Goal: Information Seeking & Learning: Get advice/opinions

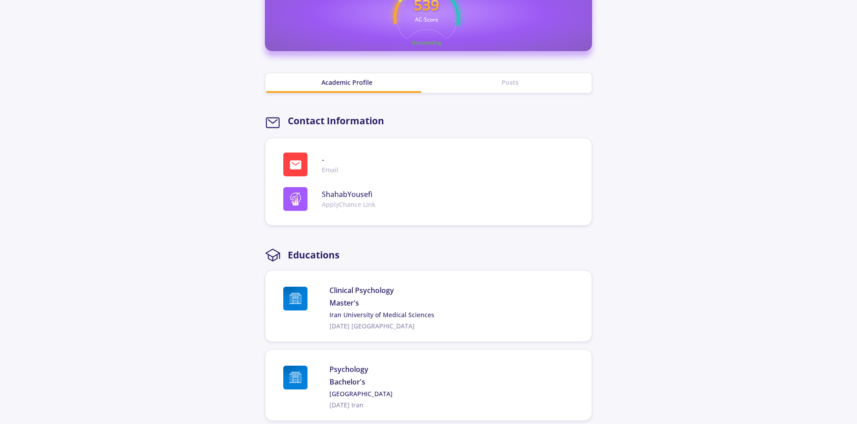
click at [517, 85] on div "Posts" at bounding box center [510, 82] width 163 height 9
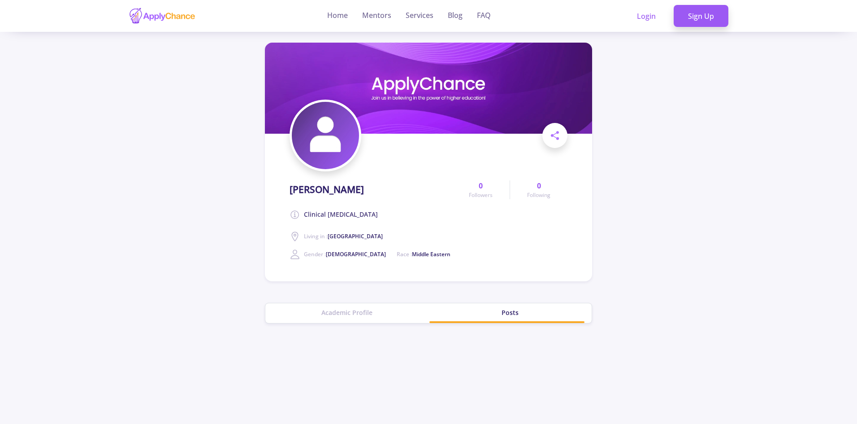
click at [151, 17] on img at bounding box center [162, 15] width 67 height 17
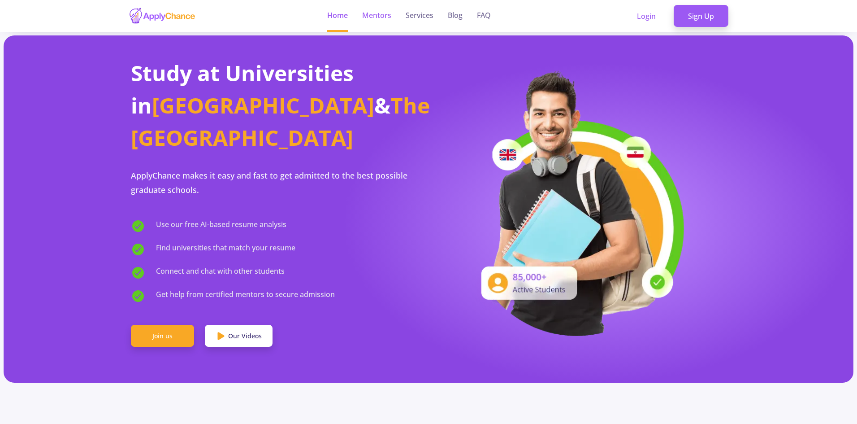
click at [380, 11] on link "Mentors" at bounding box center [376, 16] width 29 height 32
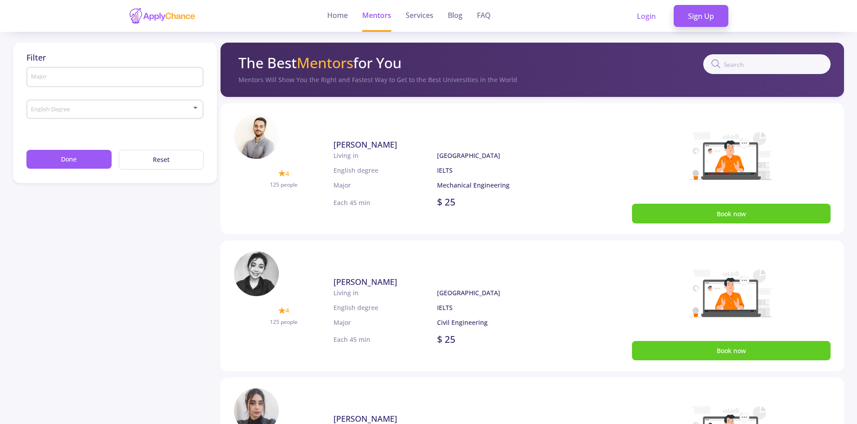
click at [497, 142] on link "[PERSON_NAME]" at bounding box center [458, 145] width 249 height 12
click at [427, 15] on link "Services" at bounding box center [420, 16] width 28 height 32
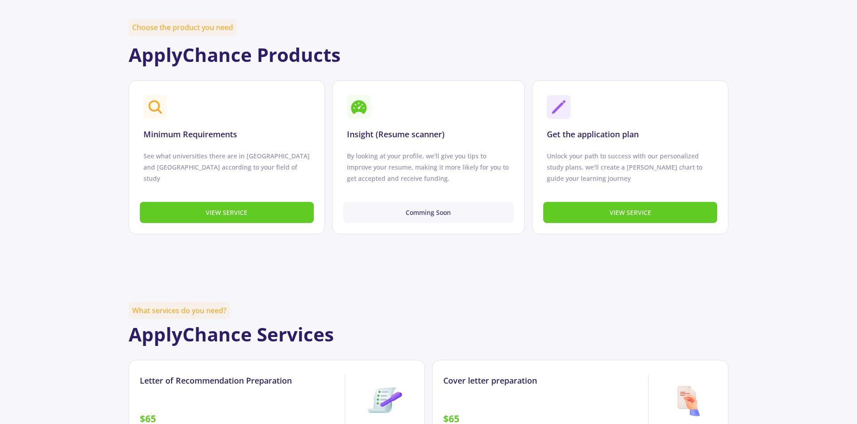
scroll to position [359, 0]
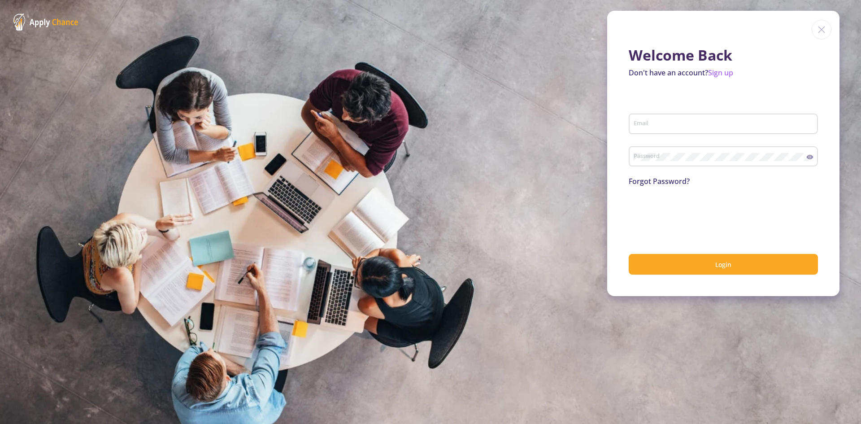
click at [819, 29] on img at bounding box center [821, 30] width 20 height 20
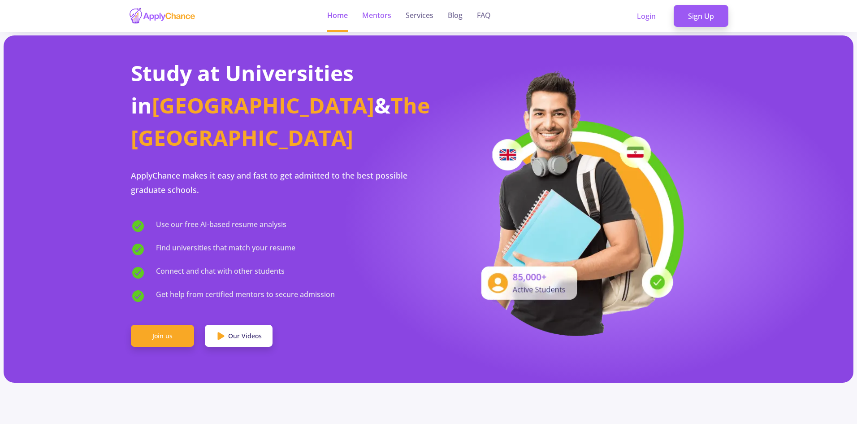
click at [384, 18] on link "Mentors" at bounding box center [376, 16] width 29 height 32
